Goal: Find specific page/section: Find specific page/section

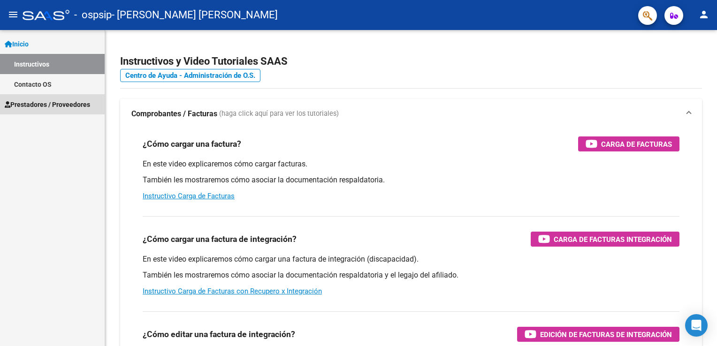
click at [46, 104] on span "Prestadores / Proveedores" at bounding box center [47, 105] width 85 height 10
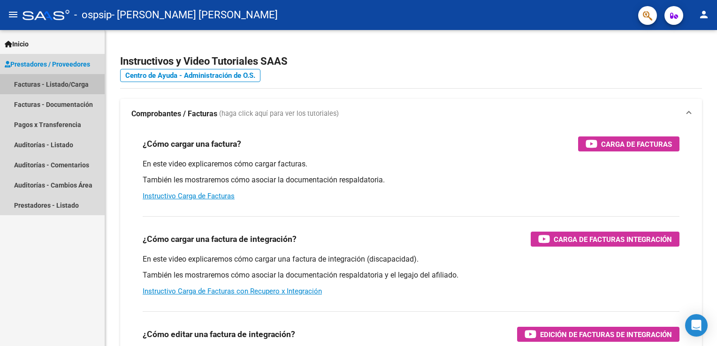
click at [54, 88] on link "Facturas - Listado/Carga" at bounding box center [52, 84] width 105 height 20
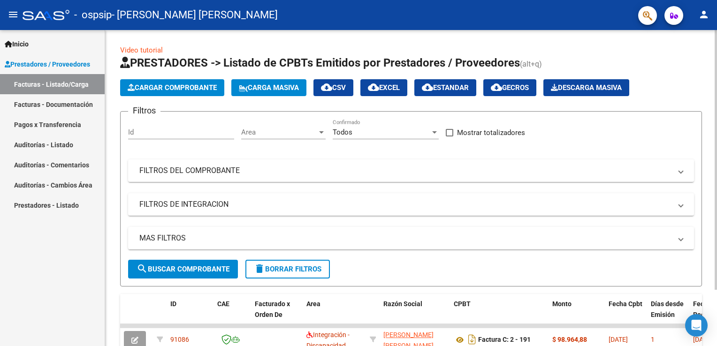
click at [117, 306] on div "Video tutorial PRESTADORES -> Listado de CPBTs Emitidos por Prestadores / Prove…" at bounding box center [411, 219] width 612 height 379
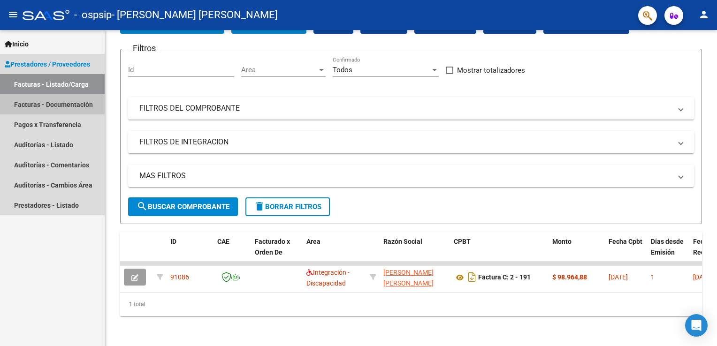
click at [55, 105] on link "Facturas - Documentación" at bounding box center [52, 104] width 105 height 20
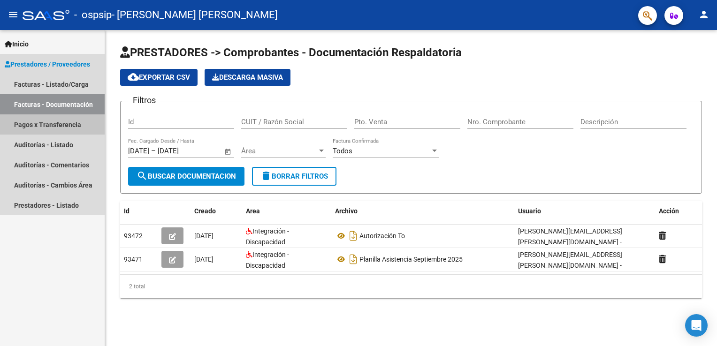
click at [66, 128] on link "Pagos x Transferencia" at bounding box center [52, 125] width 105 height 20
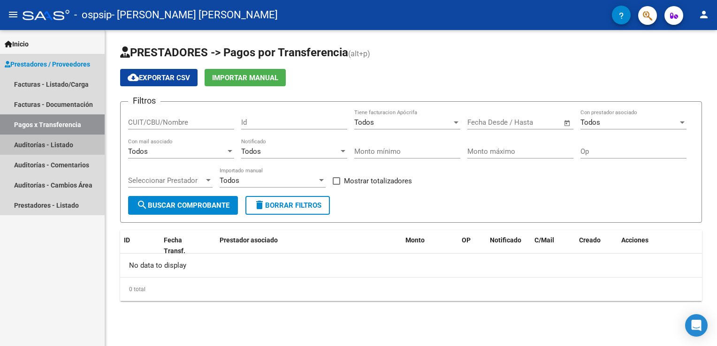
click at [35, 146] on link "Auditorías - Listado" at bounding box center [52, 145] width 105 height 20
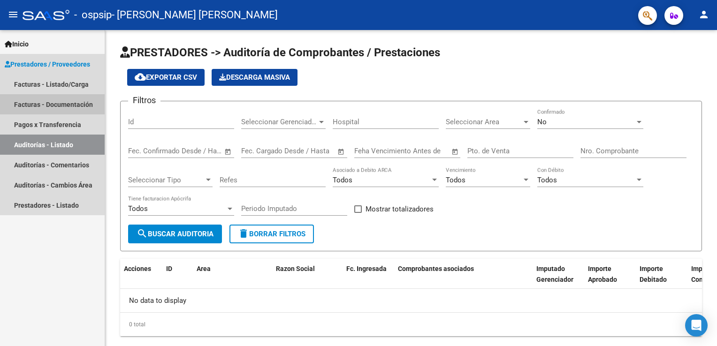
click at [48, 99] on link "Facturas - Documentación" at bounding box center [52, 104] width 105 height 20
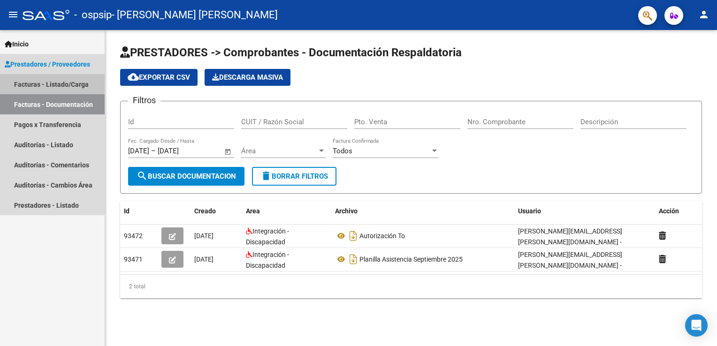
click at [32, 78] on link "Facturas - Listado/Carga" at bounding box center [52, 84] width 105 height 20
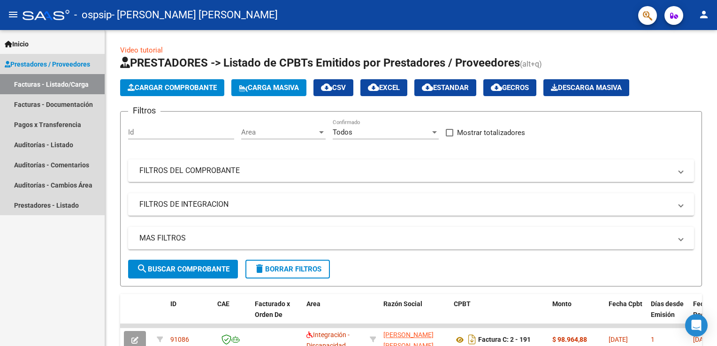
click at [63, 80] on link "Facturas - Listado/Carga" at bounding box center [52, 84] width 105 height 20
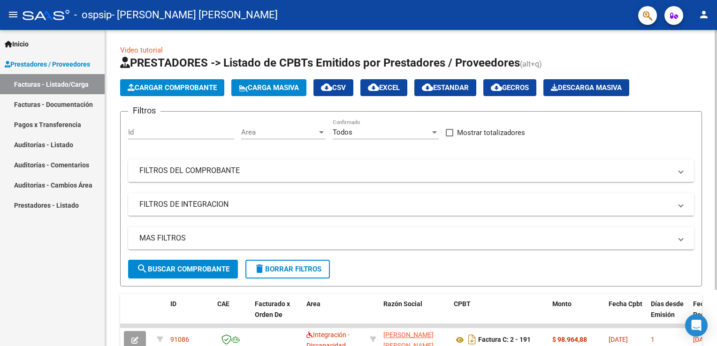
click at [180, 205] on mat-panel-title "FILTROS DE INTEGRACION" at bounding box center [405, 205] width 532 height 10
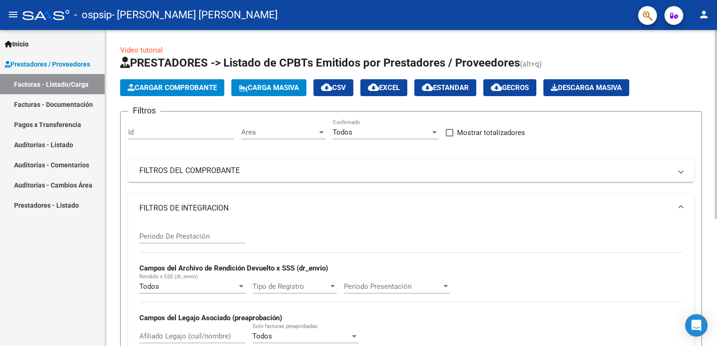
click at [485, 234] on div "Video tutorial PRESTADORES -> Listado de CPBTs Emitidos por Prestadores / Prove…" at bounding box center [411, 291] width 612 height 523
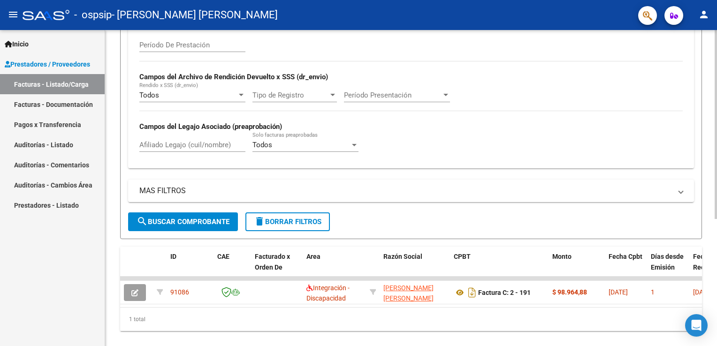
scroll to position [212, 0]
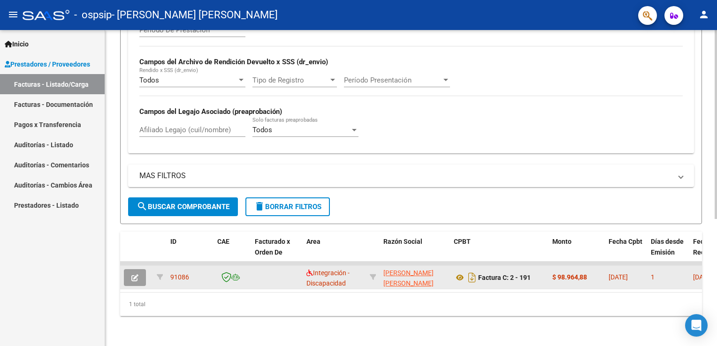
click at [177, 274] on span "91086" at bounding box center [179, 278] width 19 height 8
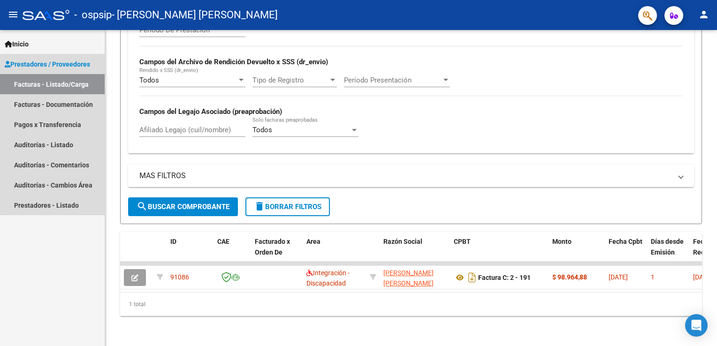
click at [45, 62] on span "Prestadores / Proveedores" at bounding box center [47, 64] width 85 height 10
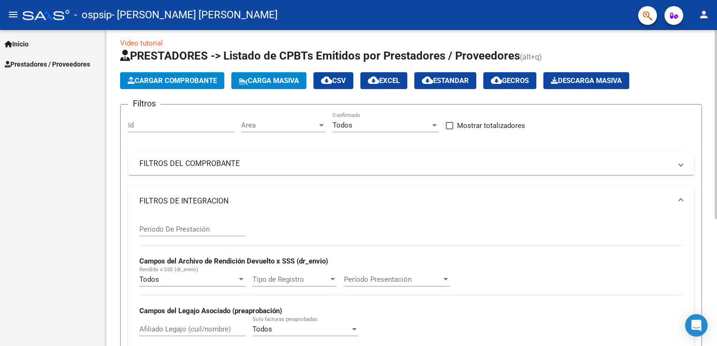
scroll to position [5, 0]
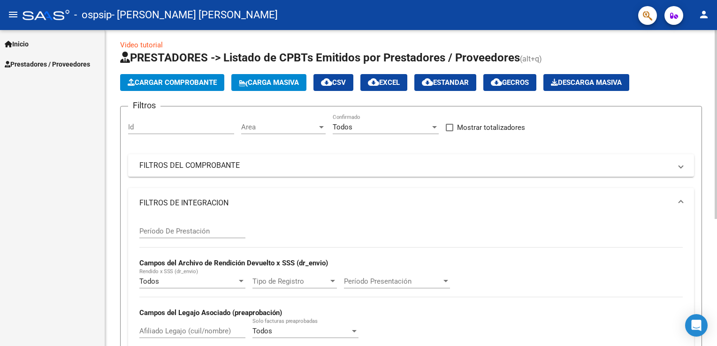
click at [485, 46] on div "Video tutorial PRESTADORES -> Listado de CPBTs Emitidos por Prestadores / Prove…" at bounding box center [412, 286] width 615 height 523
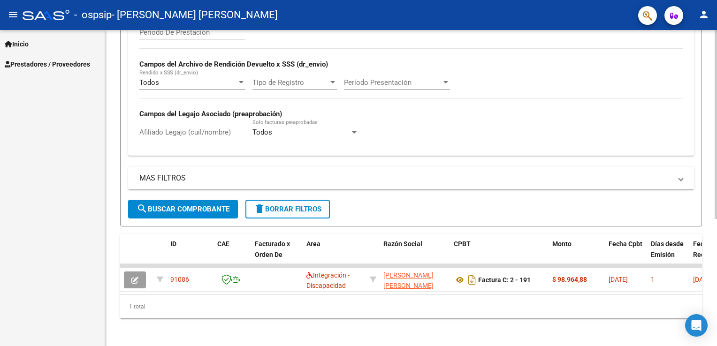
click at [485, 265] on html "menu - ospsip - [PERSON_NAME] [PERSON_NAME] person Inicio Instructivos Contacto…" at bounding box center [358, 173] width 717 height 346
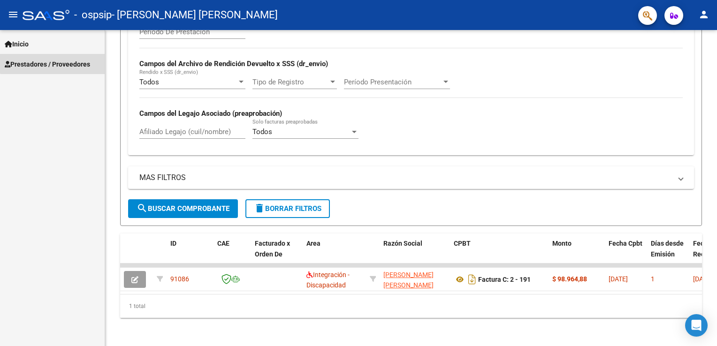
click at [73, 59] on span "Prestadores / Proveedores" at bounding box center [47, 64] width 85 height 10
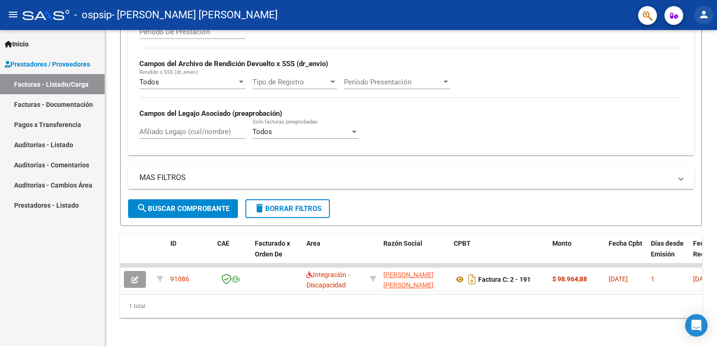
click at [485, 14] on mat-icon "person" at bounding box center [704, 14] width 11 height 11
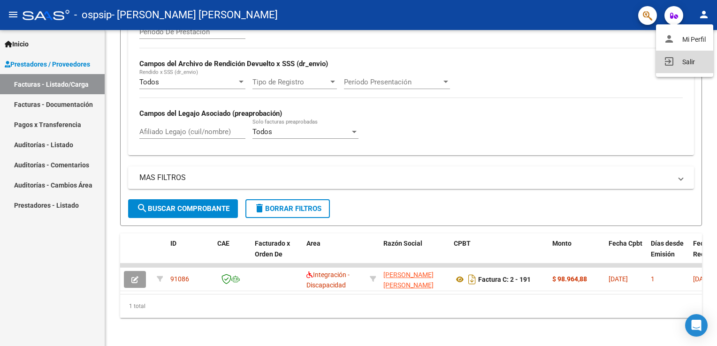
click at [485, 67] on button "exit_to_app Salir" at bounding box center [684, 62] width 57 height 23
